Goal: Entertainment & Leisure: Consume media (video, audio)

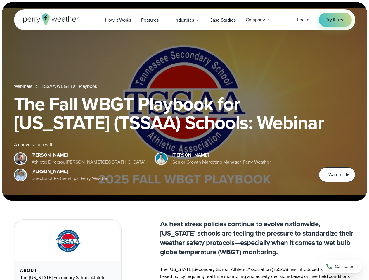
click at [184, 140] on div "The Fall WBGT Playbook for [US_STATE] (TSSAA) Schools: Webinar A conversation w…" at bounding box center [184, 139] width 341 height 88
click at [184, 20] on span "Industries" at bounding box center [183, 20] width 19 height 7
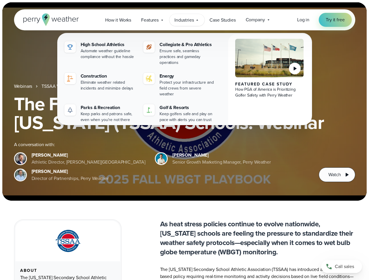
click at [184, 102] on h1 "The Fall WBGT Playbook for [US_STATE] (TSSAA) Schools: Webinar" at bounding box center [184, 113] width 341 height 37
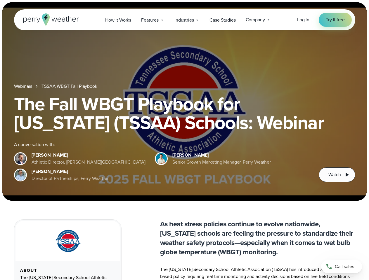
click at [70, 86] on link "TSSAA WBGT Fall Playbook" at bounding box center [68, 86] width 55 height 7
click at [337, 175] on span "Watch" at bounding box center [334, 174] width 12 height 7
